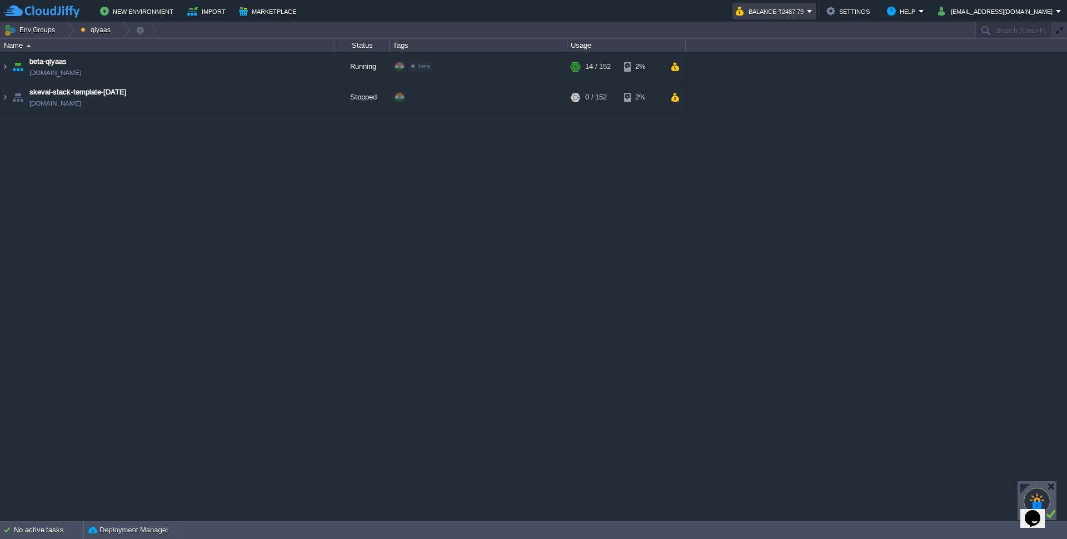
click at [807, 12] on button "Balance ₹2487.79" at bounding box center [771, 10] width 71 height 13
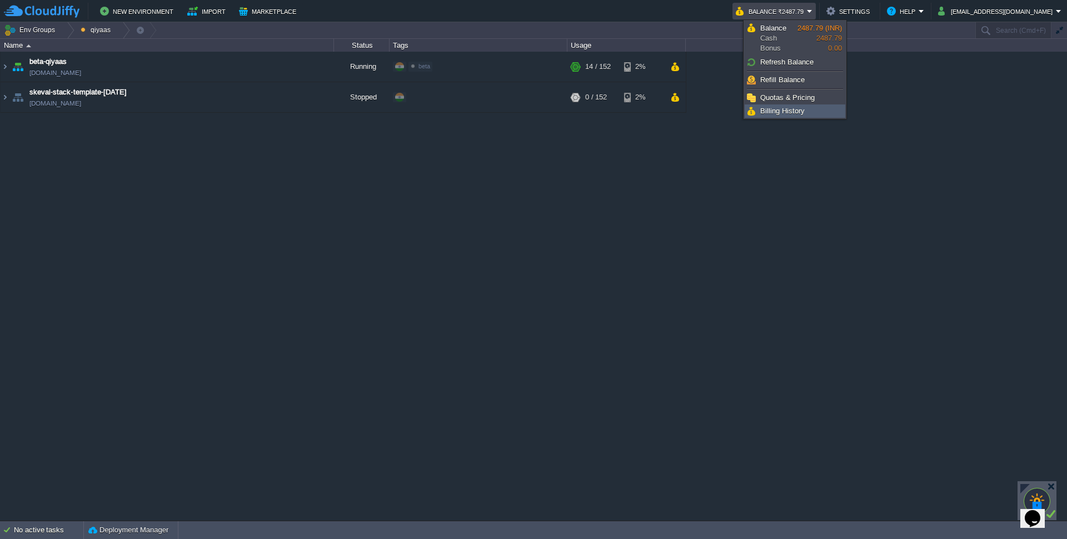
click at [777, 110] on span "Billing History" at bounding box center [782, 111] width 44 height 8
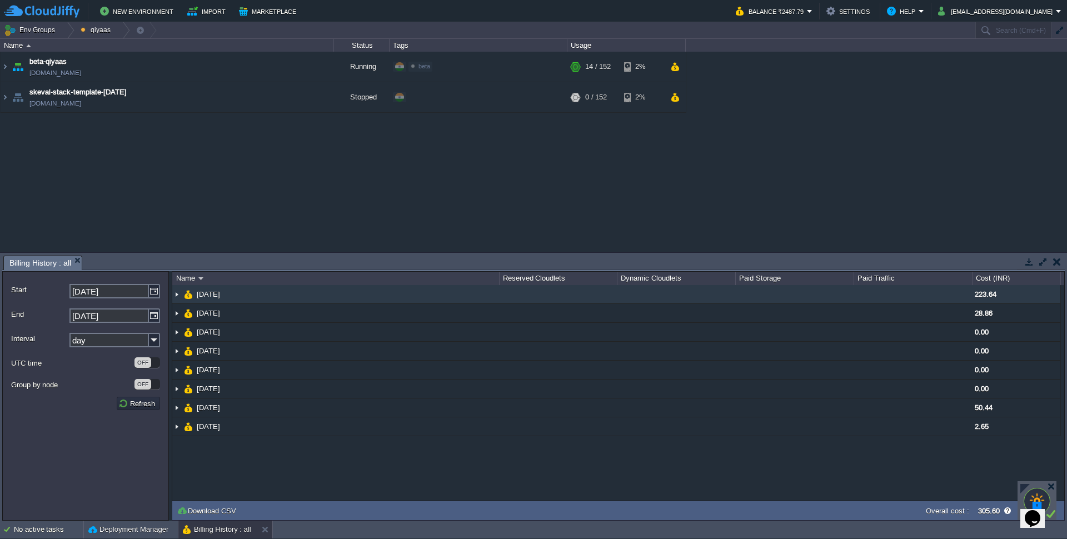
click at [176, 295] on img at bounding box center [176, 294] width 9 height 18
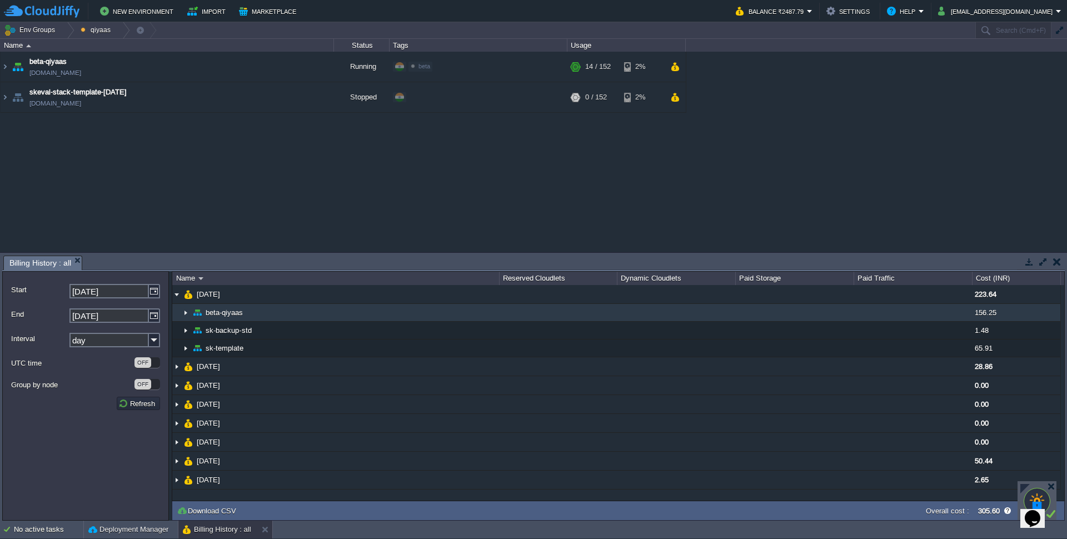
click at [183, 309] on img at bounding box center [185, 312] width 9 height 17
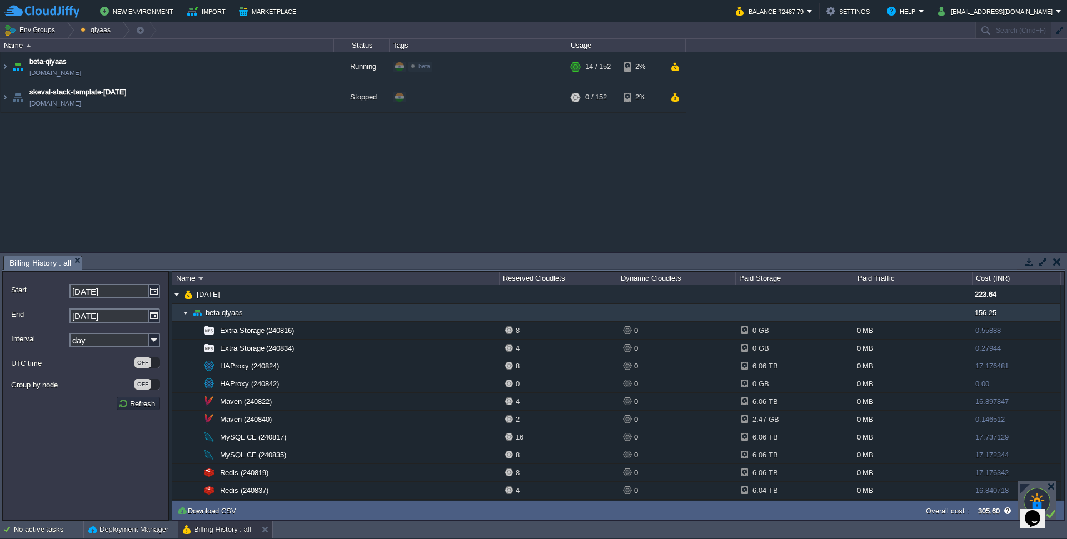
click at [187, 315] on img at bounding box center [185, 312] width 9 height 17
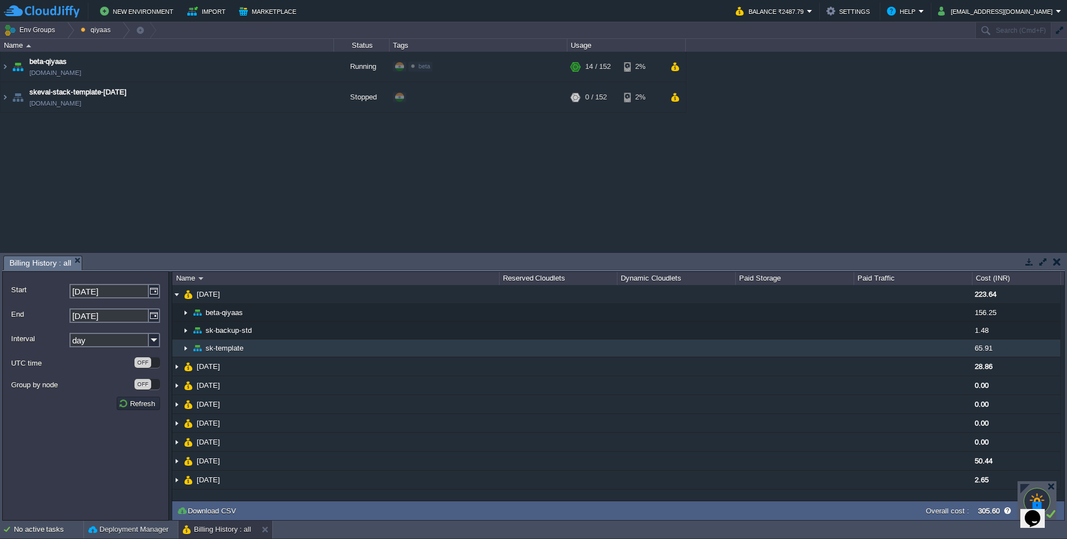
click at [185, 347] on img at bounding box center [185, 348] width 9 height 17
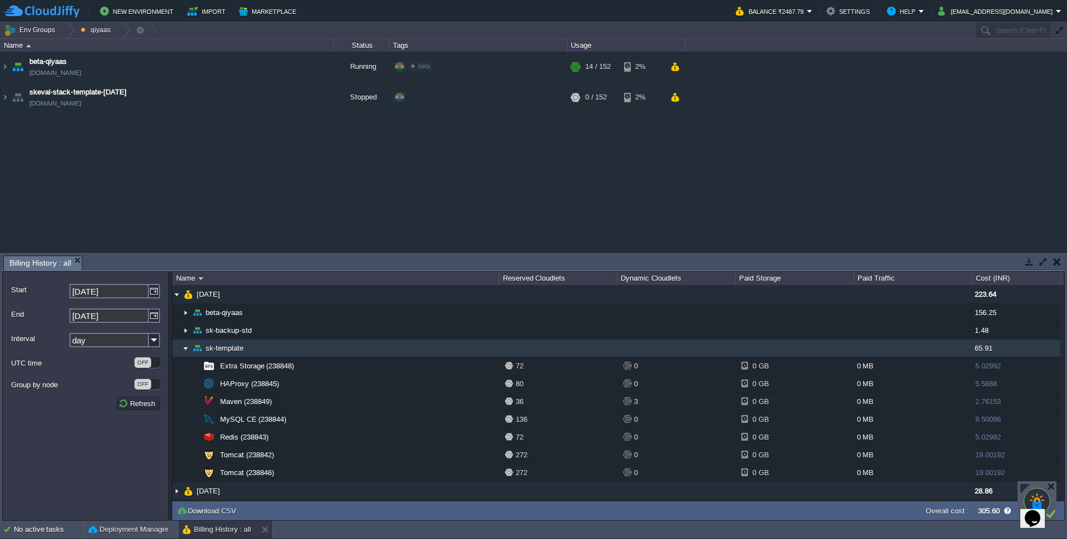
click at [183, 349] on img at bounding box center [185, 348] width 9 height 17
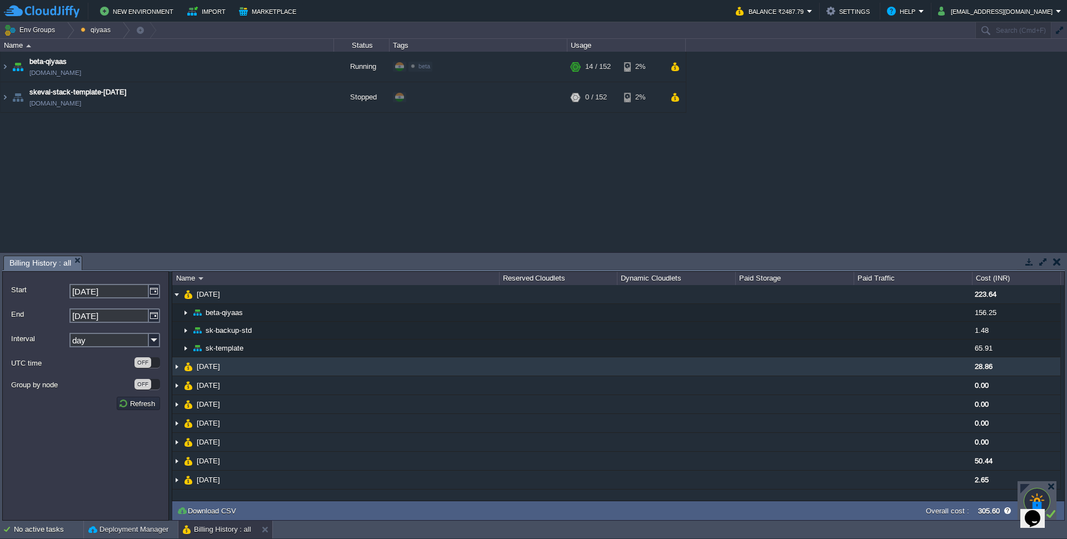
click at [175, 367] on img at bounding box center [176, 366] width 9 height 18
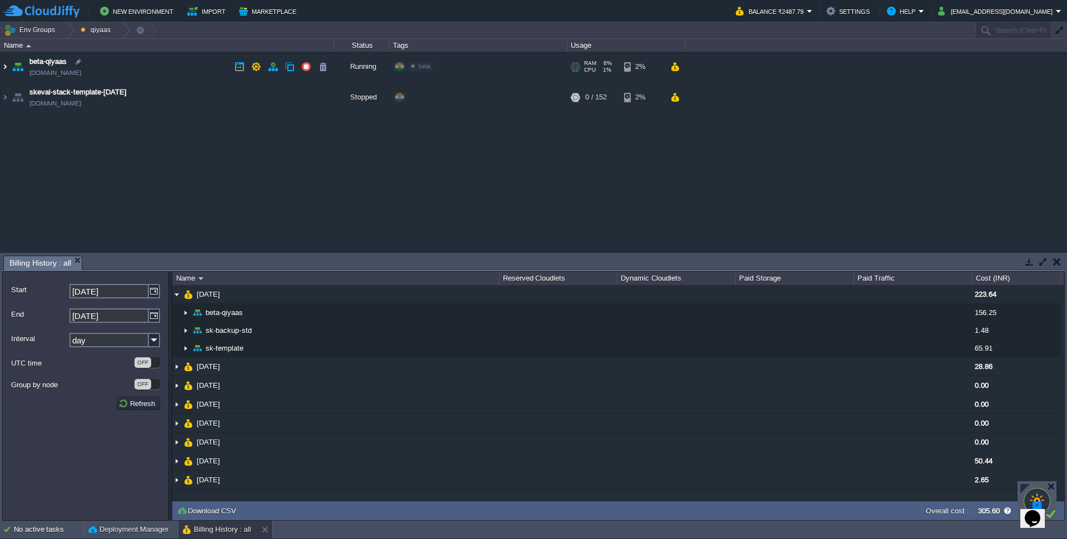
click at [4, 67] on img at bounding box center [5, 67] width 9 height 30
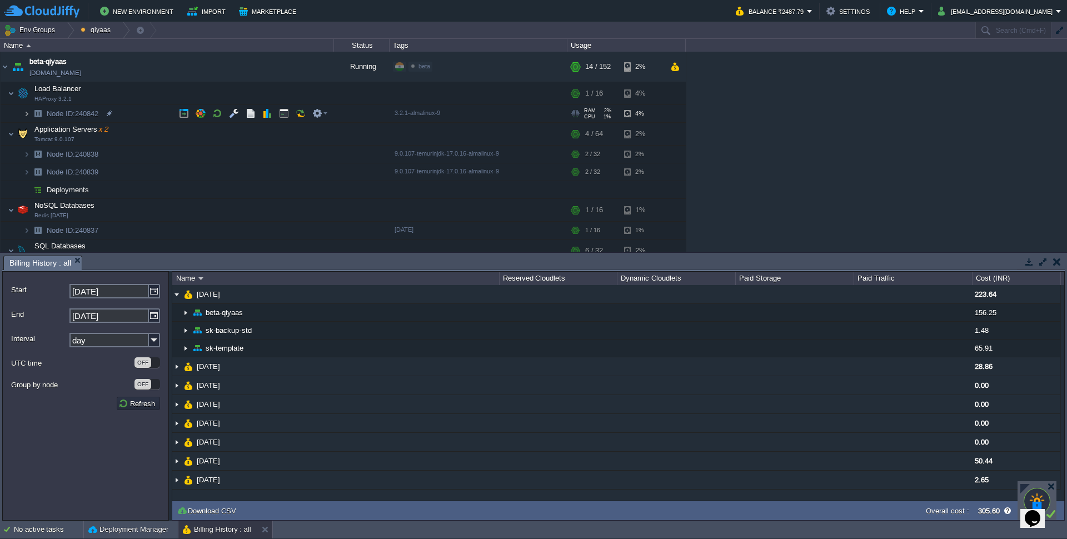
click at [26, 112] on img at bounding box center [26, 113] width 7 height 17
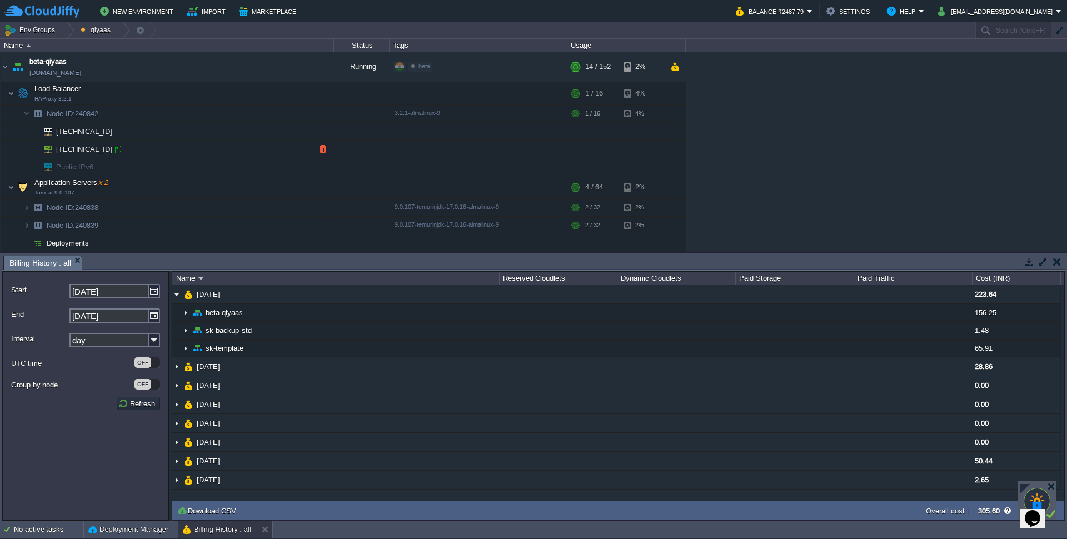
click at [117, 152] on div at bounding box center [118, 150] width 10 height 10
click at [118, 149] on div at bounding box center [118, 150] width 10 height 10
click at [201, 96] on button "button" at bounding box center [201, 93] width 10 height 10
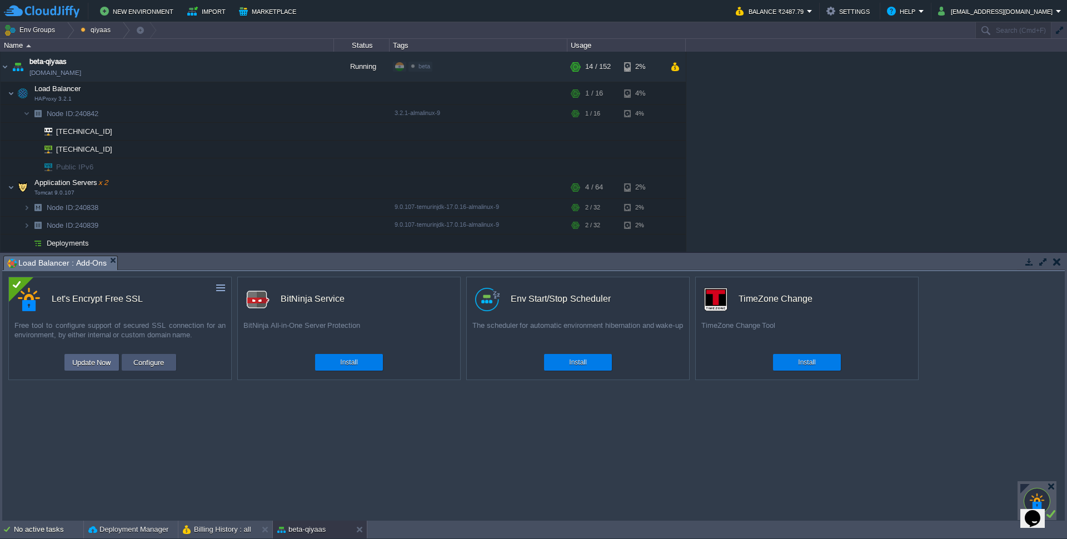
click at [145, 360] on button "Configure" at bounding box center [148, 362] width 37 height 13
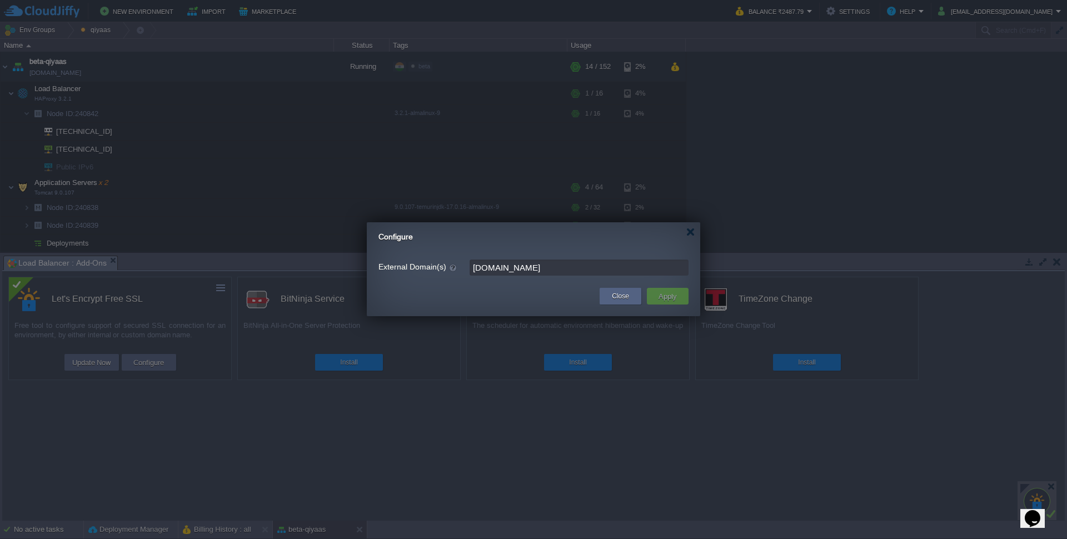
drag, startPoint x: 545, startPoint y: 269, endPoint x: 458, endPoint y: 264, distance: 86.9
click at [458, 264] on div "External Domain(s) [DOMAIN_NAME]" at bounding box center [534, 268] width 310 height 16
click at [670, 296] on button "Apply" at bounding box center [667, 296] width 25 height 13
click at [667, 299] on button "Apply" at bounding box center [667, 296] width 25 height 13
click at [625, 295] on button "Close" at bounding box center [620, 296] width 17 height 11
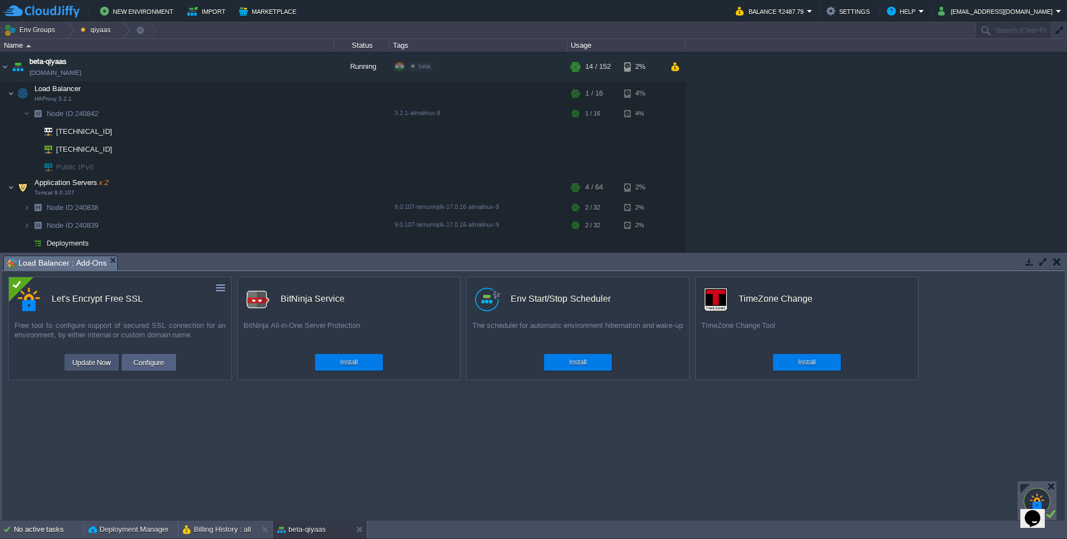
click at [98, 364] on button "Update Now" at bounding box center [92, 362] width 46 height 13
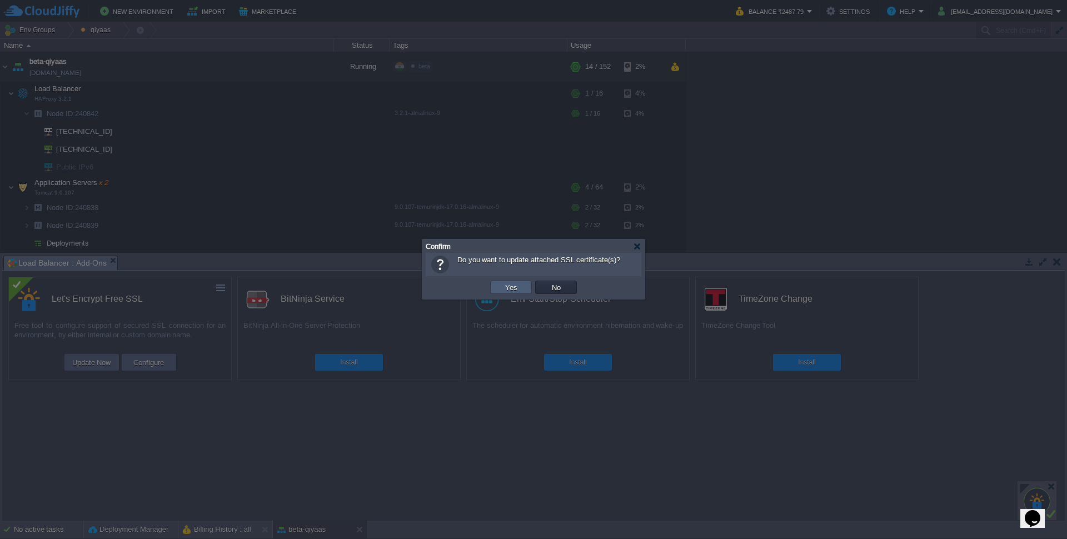
click at [516, 285] on button "Yes" at bounding box center [511, 287] width 19 height 10
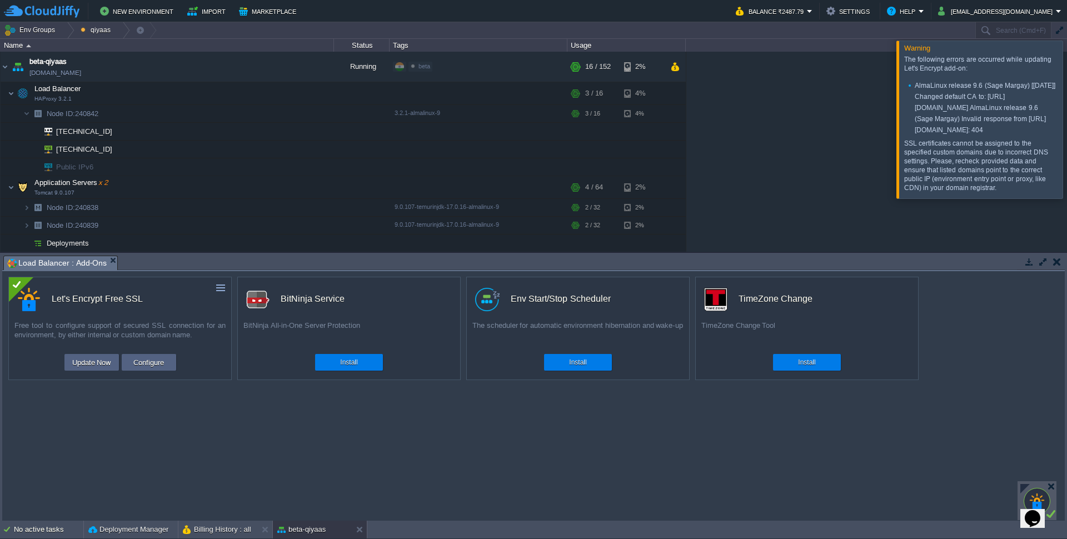
click at [941, 136] on li "AlmaLinux release 9.6 (Sage Margay) [[DATE]] Changed default CA to: [URL][DOMAI…" at bounding box center [982, 108] width 149 height 56
drag, startPoint x: 929, startPoint y: 141, endPoint x: 957, endPoint y: 174, distance: 43.1
click at [957, 136] on li "AlmaLinux release 9.6 (Sage Margay) [[DATE]] Changed default CA to: [URL][DOMAI…" at bounding box center [982, 108] width 149 height 56
copy li "[URL][DOMAIN_NAME]"
drag, startPoint x: 928, startPoint y: 210, endPoint x: 1005, endPoint y: 227, distance: 79.2
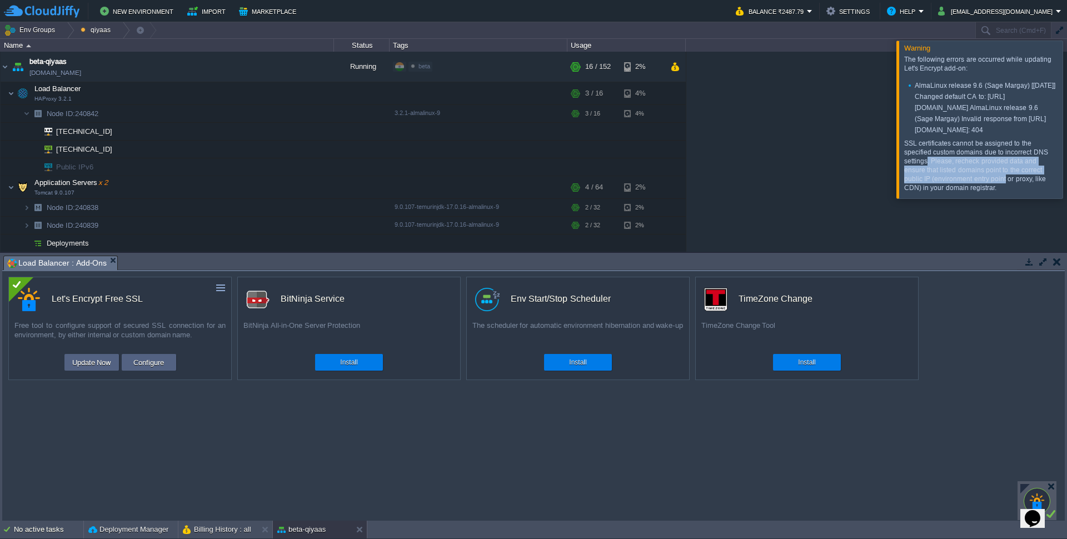
click at [1005, 192] on p "SSL certificates cannot be assigned to the specified custom domains due to inco…" at bounding box center [979, 165] width 150 height 53
click at [256, 68] on button "button" at bounding box center [256, 67] width 10 height 10
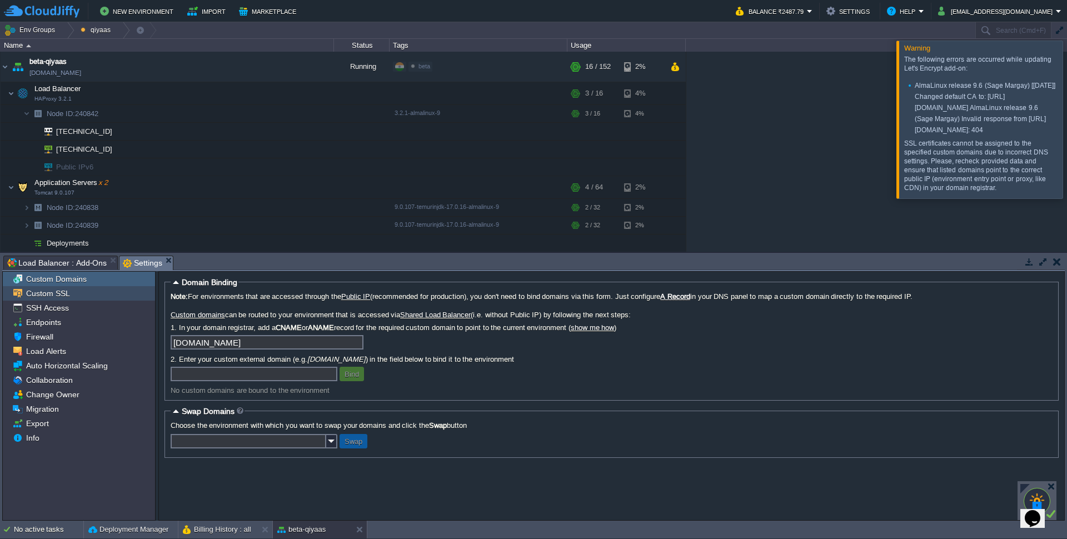
click at [66, 298] on span "Custom SSL" at bounding box center [48, 294] width 48 height 10
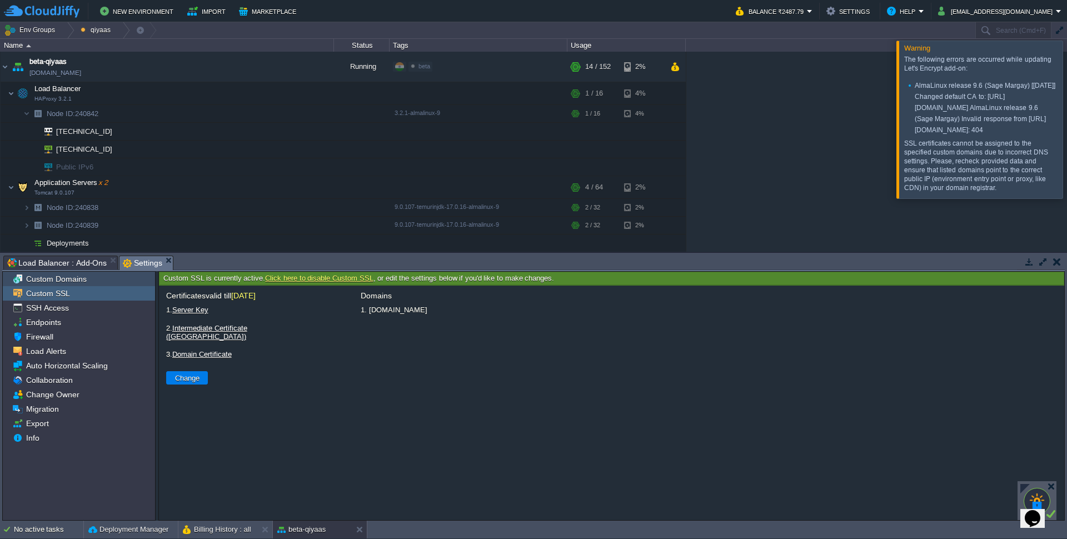
click at [69, 279] on span "Custom Domains" at bounding box center [56, 279] width 64 height 10
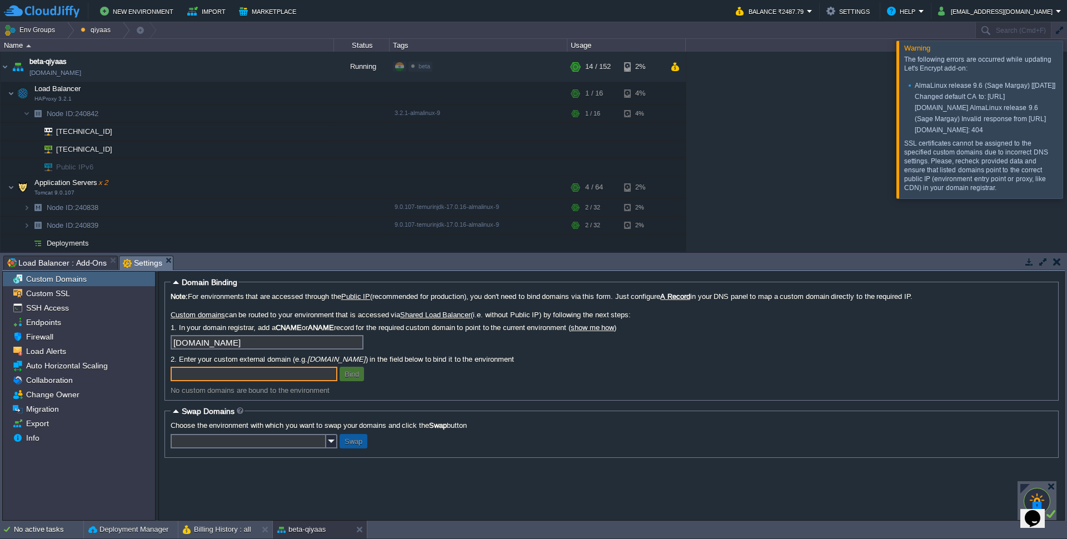
click at [226, 381] on input "text" at bounding box center [254, 374] width 167 height 14
paste input "[URL][DOMAIN_NAME]"
type input "[URL][DOMAIN_NAME]"
type input "[DOMAIN_NAME]"
click at [355, 377] on button "Bind" at bounding box center [351, 374] width 21 height 10
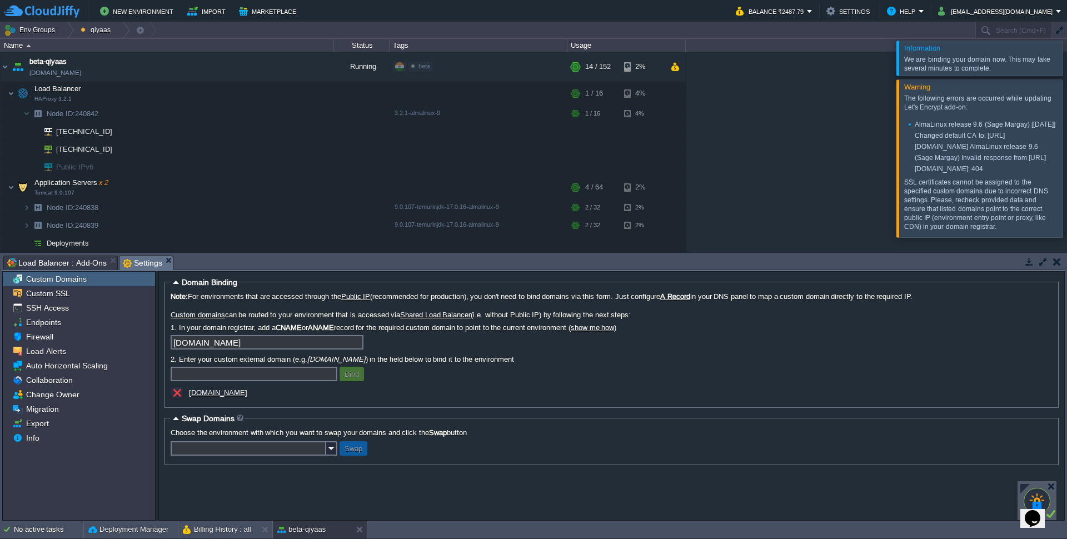
click at [1067, 57] on div at bounding box center [1081, 58] width 0 height 34
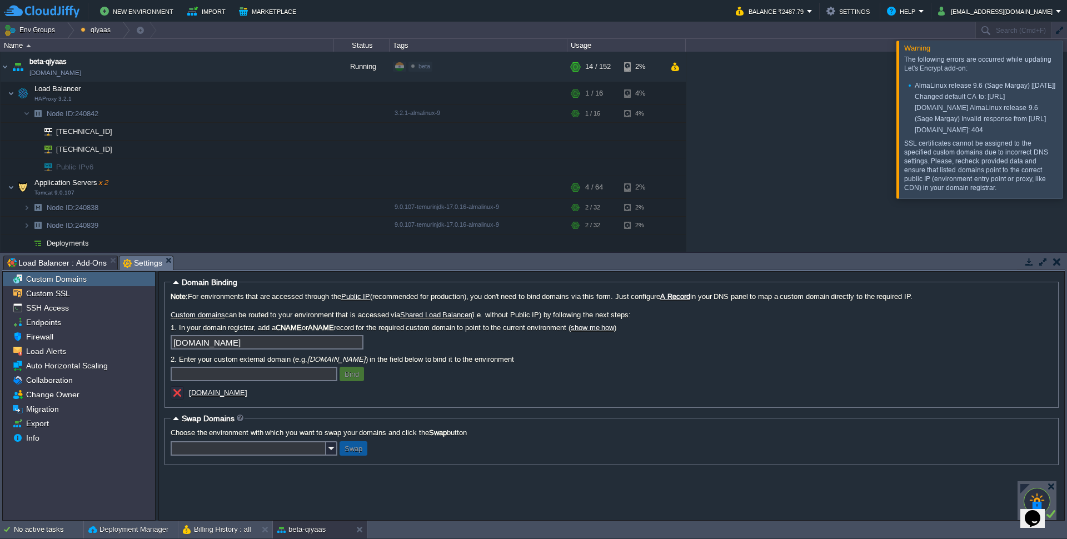
click at [1067, 57] on div at bounding box center [1081, 119] width 0 height 157
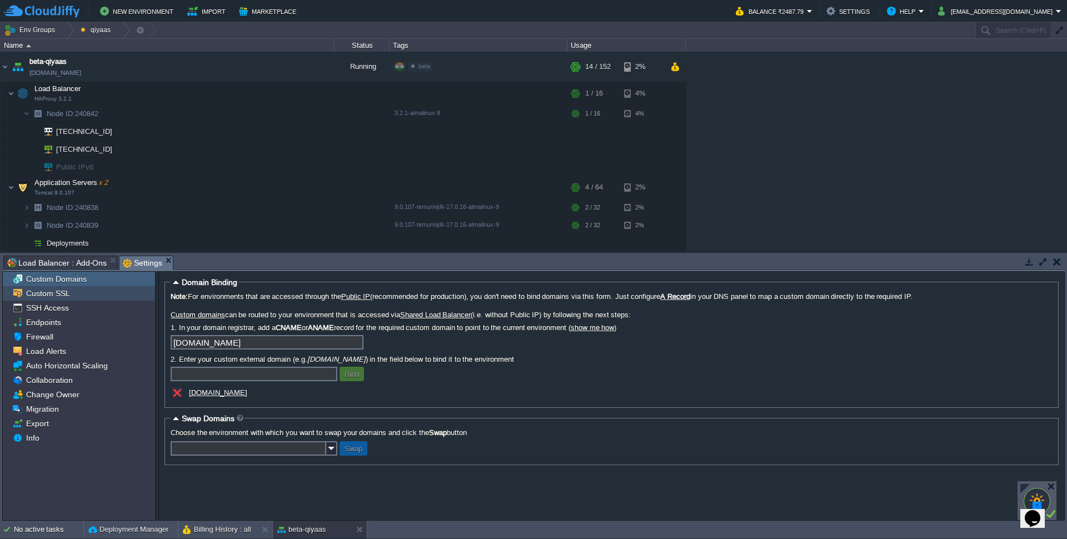
click at [36, 294] on span "Custom SSL" at bounding box center [48, 294] width 48 height 10
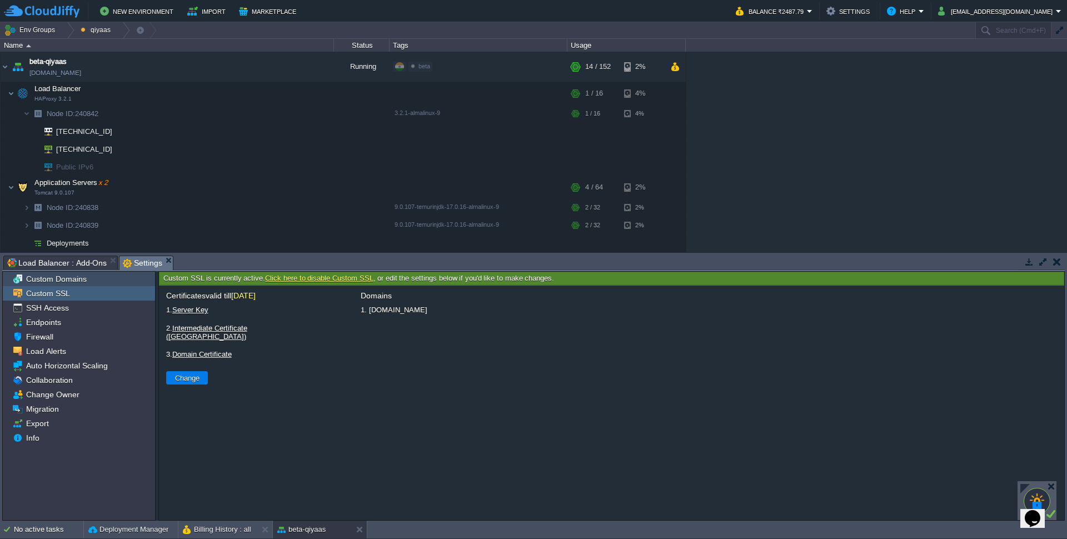
click at [42, 277] on span "Custom Domains" at bounding box center [56, 279] width 64 height 10
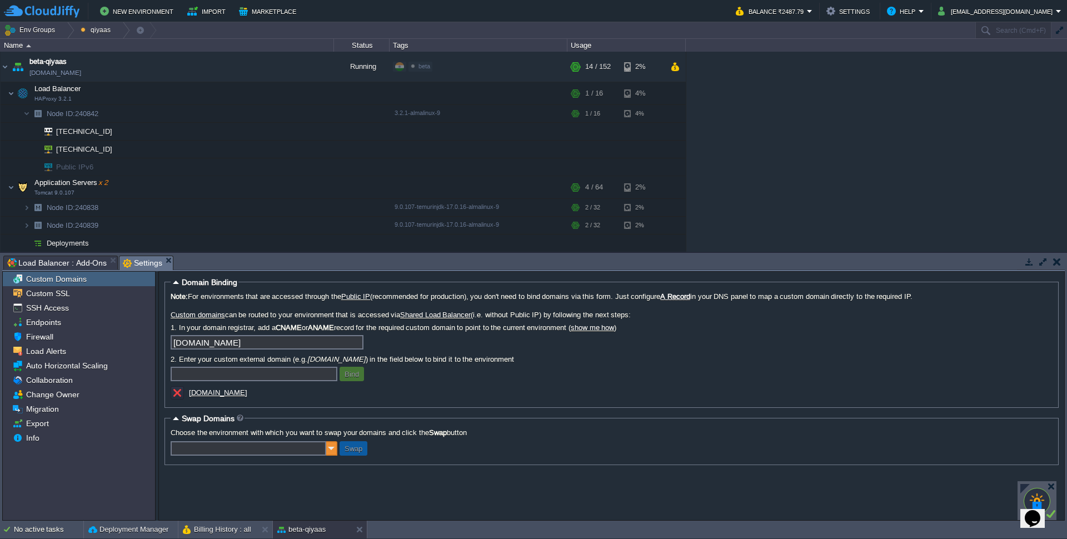
click at [327, 451] on img at bounding box center [331, 448] width 11 height 14
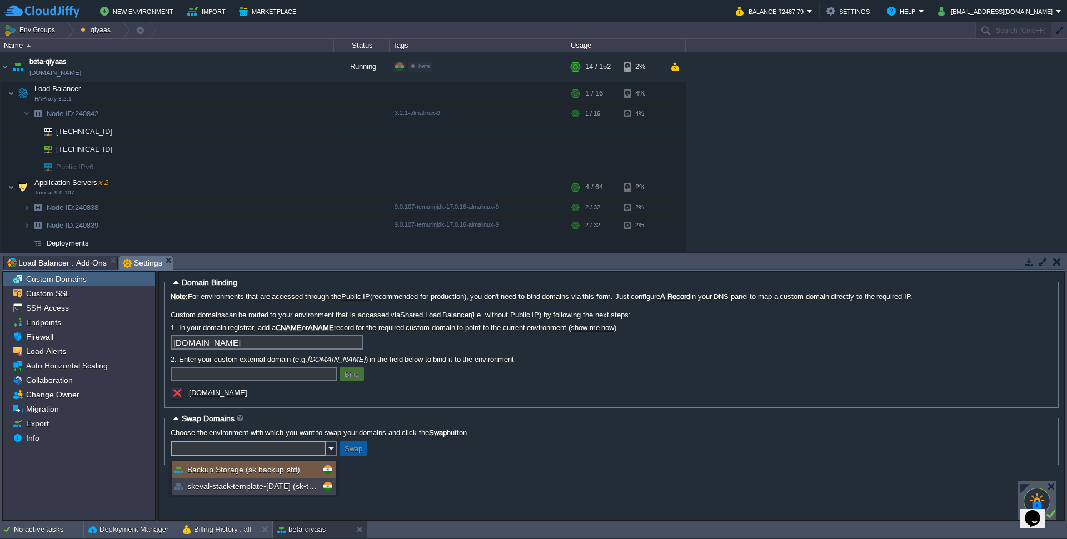
click at [648, 496] on form "Domain Binding Note: For environments that are accessed through the Public IP (…" at bounding box center [612, 396] width 906 height 248
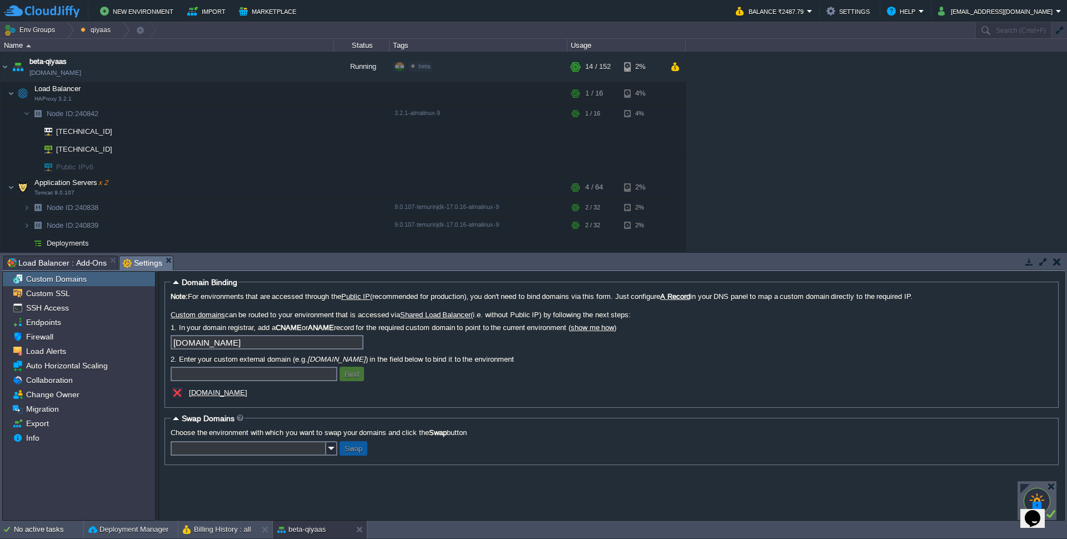
click at [489, 483] on form "Domain Binding Note: For environments that are accessed through the Public IP (…" at bounding box center [612, 396] width 906 height 248
click at [194, 93] on td at bounding box center [200, 93] width 17 height 17
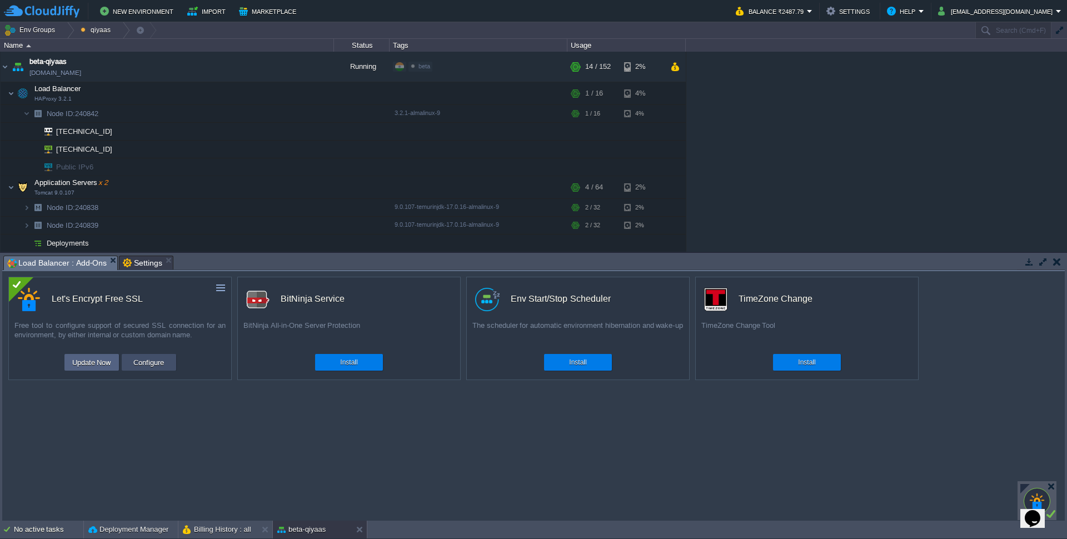
click at [148, 367] on button "Configure" at bounding box center [148, 362] width 37 height 13
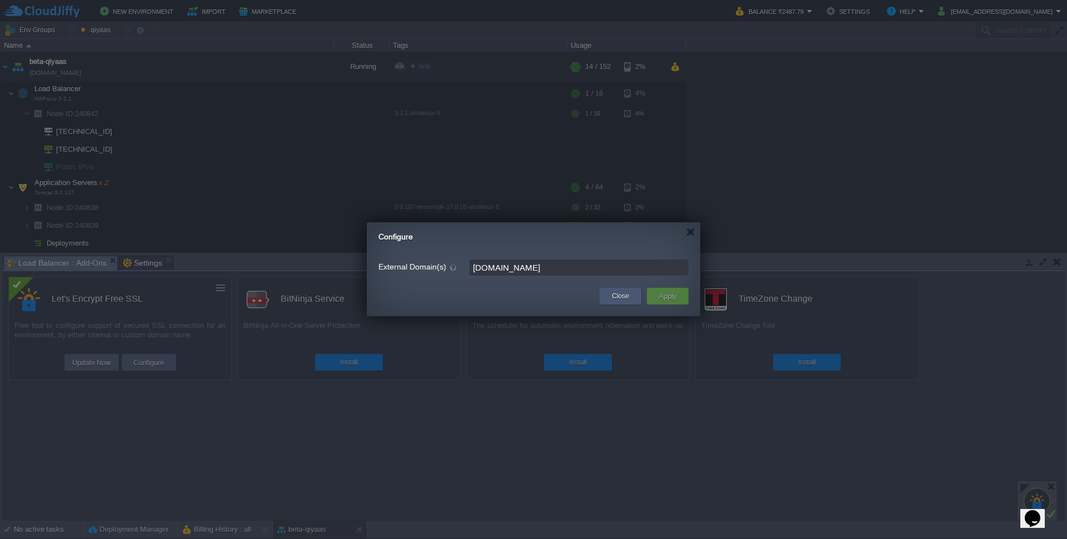
click at [620, 297] on button "Close" at bounding box center [620, 296] width 17 height 11
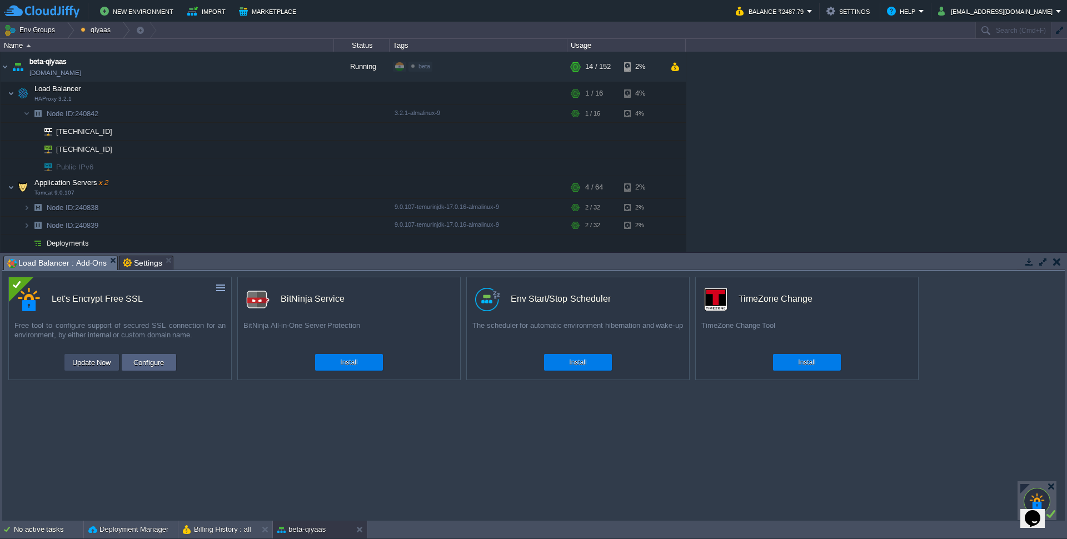
click at [103, 361] on button "Update Now" at bounding box center [92, 362] width 46 height 13
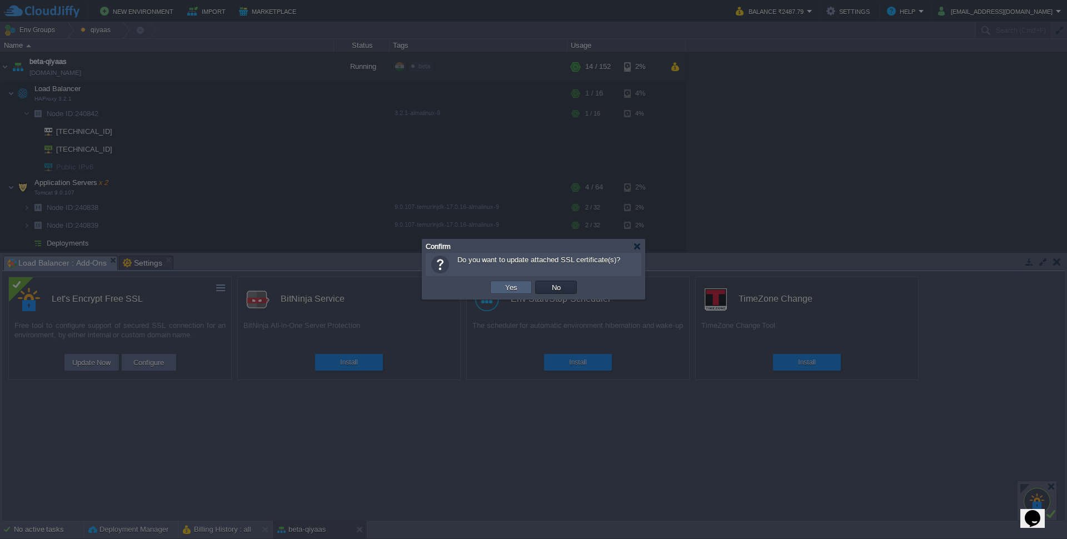
click at [522, 287] on td "Yes" at bounding box center [511, 287] width 42 height 13
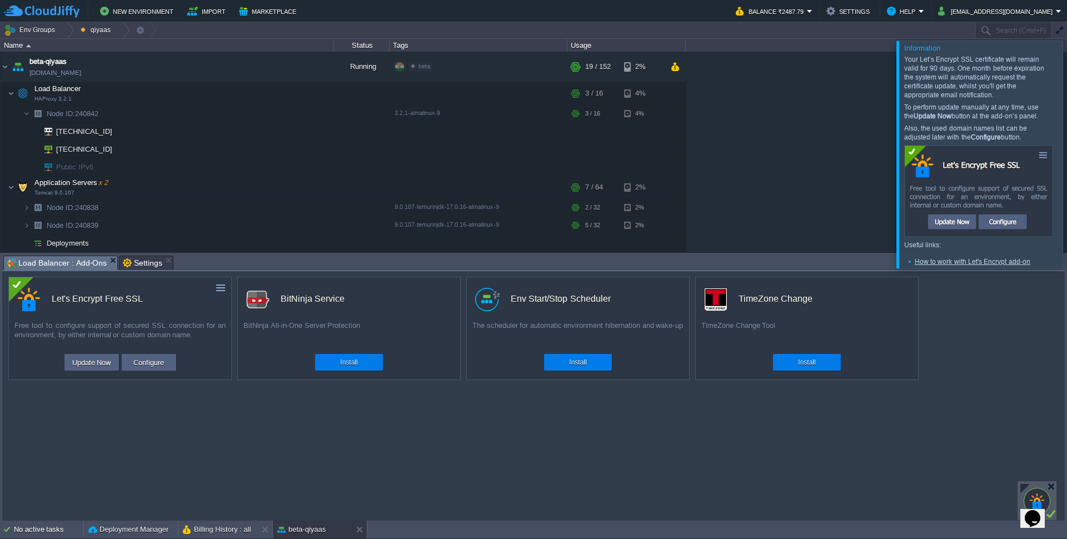
click at [1067, 152] on div at bounding box center [1081, 154] width 0 height 227
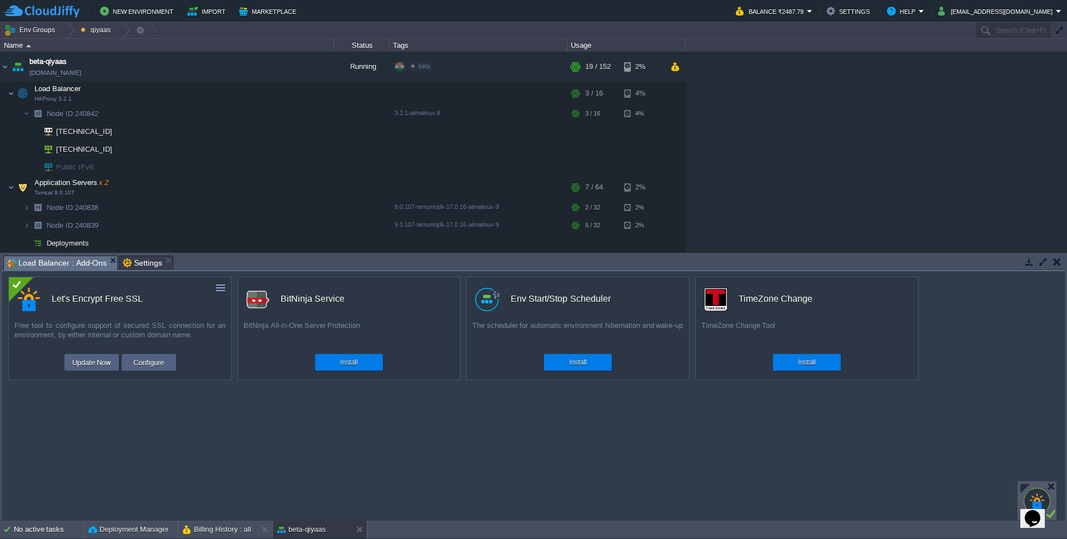
click at [159, 441] on div "custom Let's Encrypt Free SSL Free tool to configure support of secured SSL con…" at bounding box center [533, 396] width 1063 height 250
